Goal: Navigation & Orientation: Find specific page/section

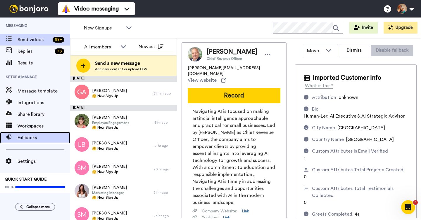
click at [36, 135] on span "Fallbacks" at bounding box center [44, 137] width 53 height 7
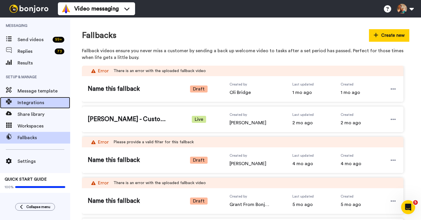
click at [38, 101] on span "Integrations" at bounding box center [44, 102] width 53 height 7
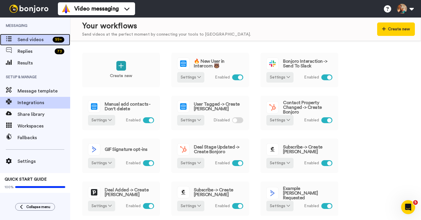
click at [40, 42] on span "Send videos" at bounding box center [34, 39] width 33 height 7
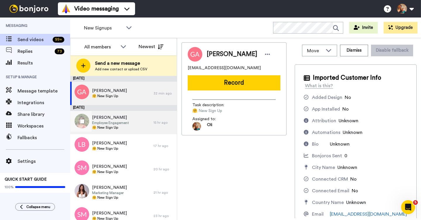
click at [127, 119] on span "[PERSON_NAME]" at bounding box center [110, 118] width 37 height 6
